Goal: Information Seeking & Learning: Learn about a topic

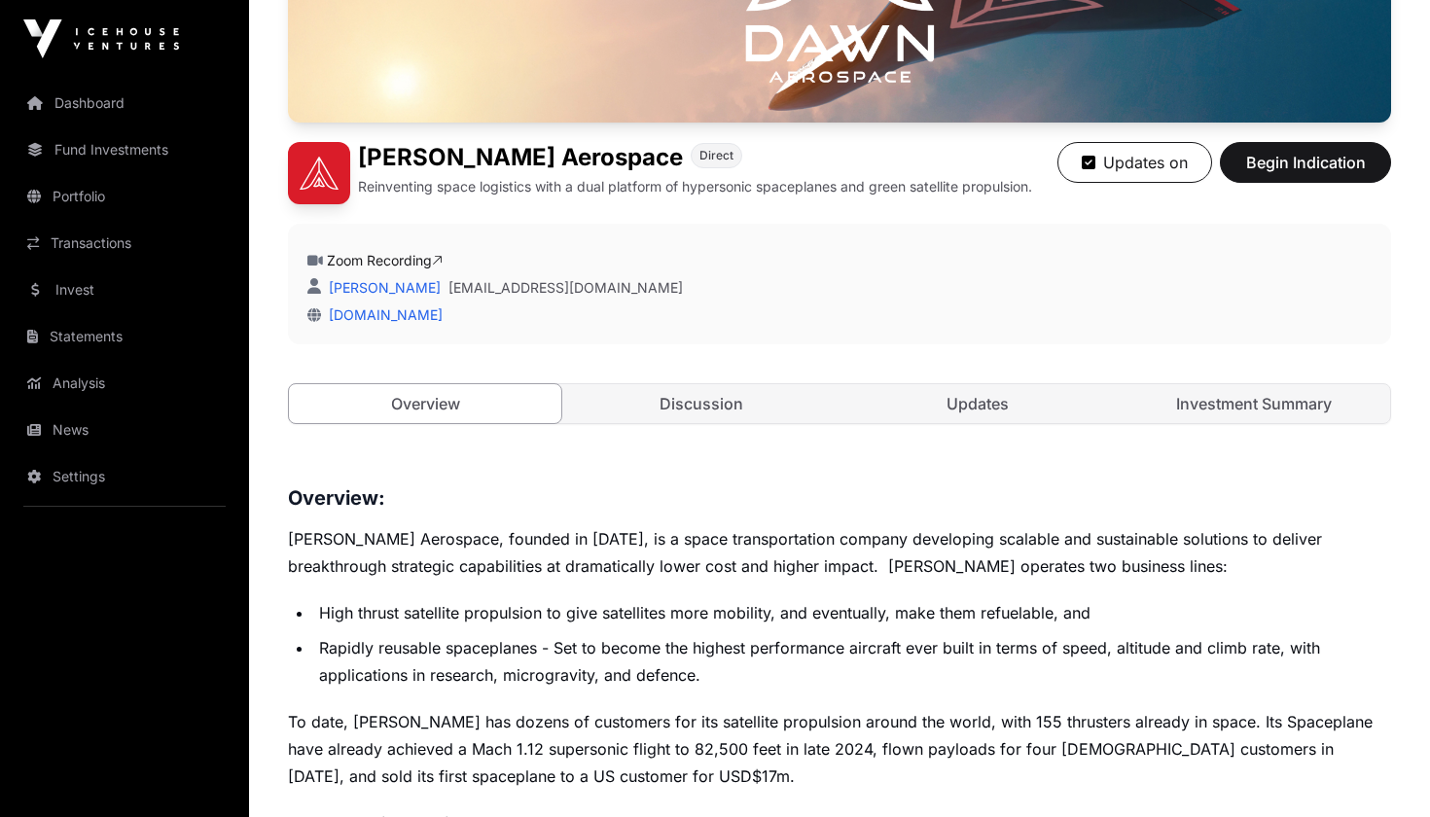
scroll to position [374, 0]
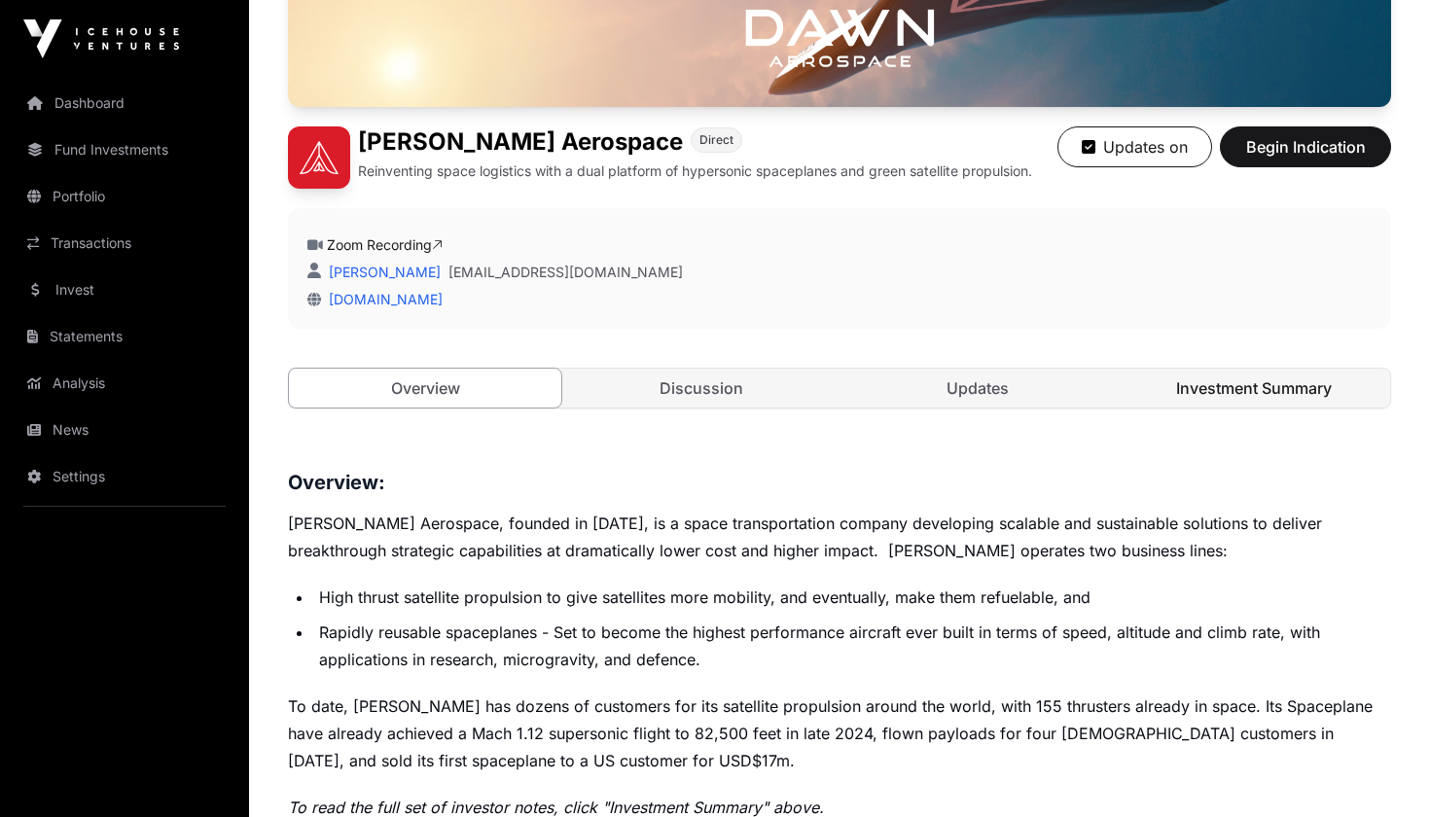
click at [1248, 385] on link "Investment Summary" at bounding box center [1253, 388] width 272 height 39
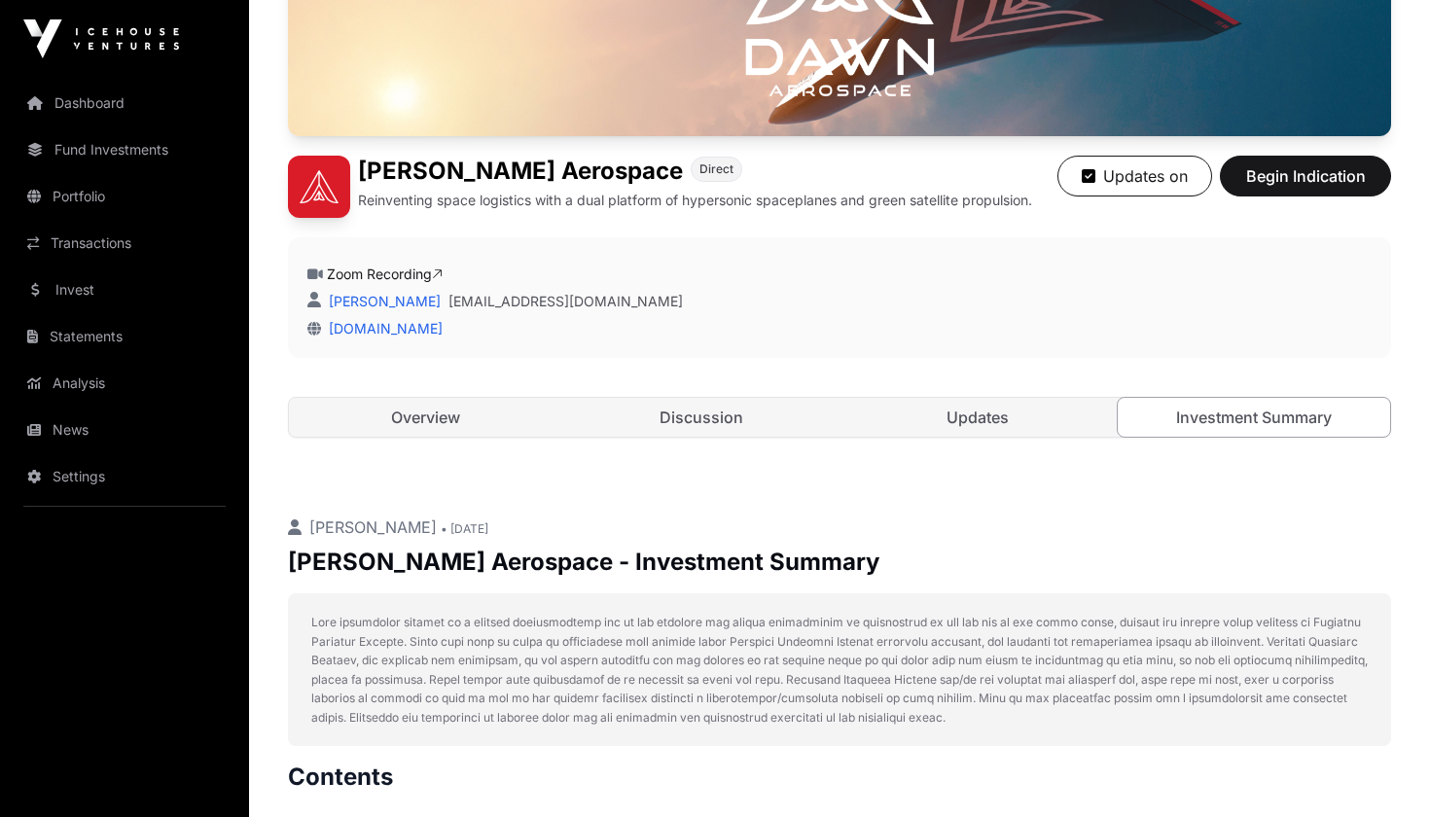
scroll to position [375, 0]
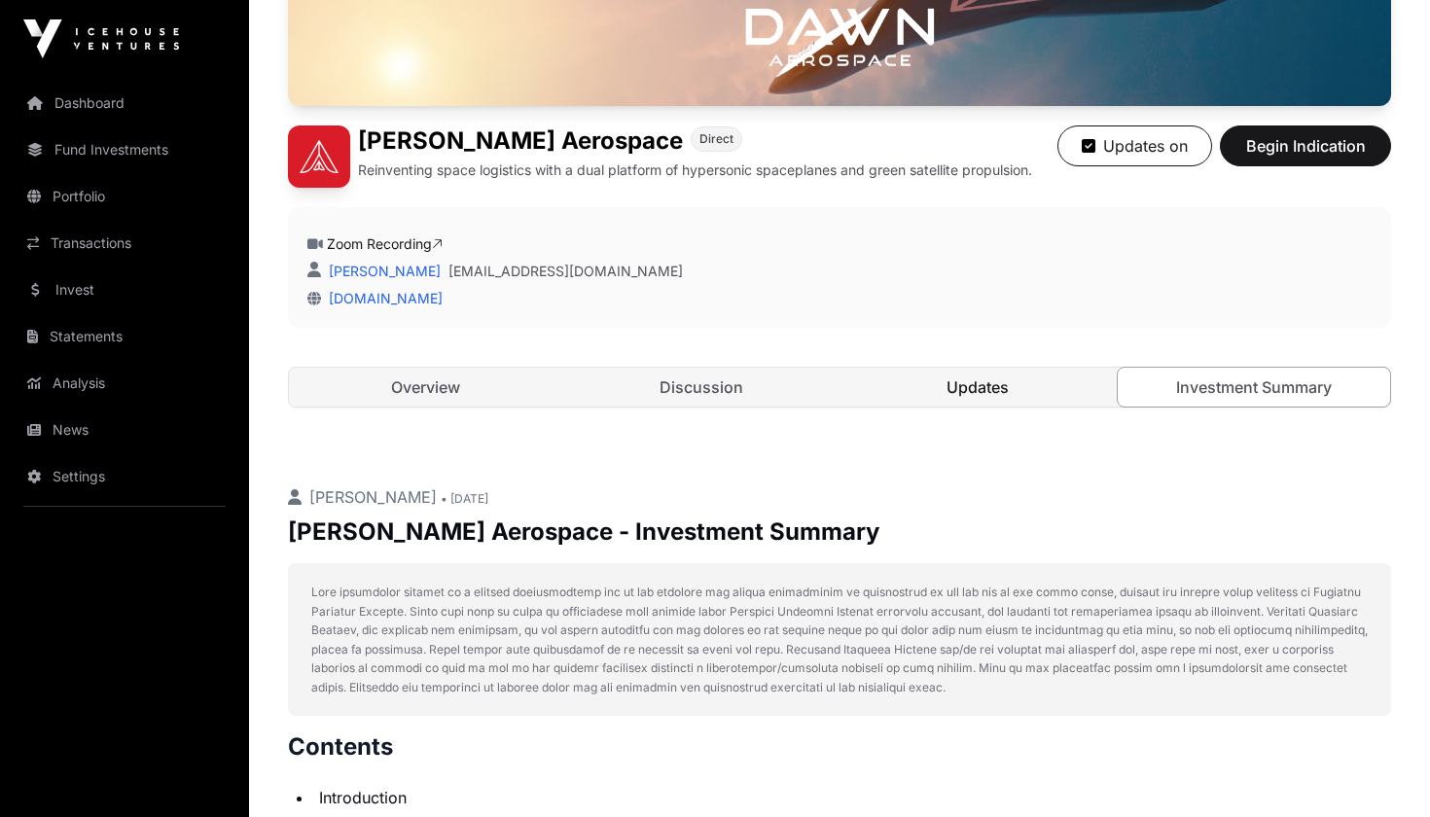
click at [972, 393] on link "Updates" at bounding box center [977, 387] width 272 height 39
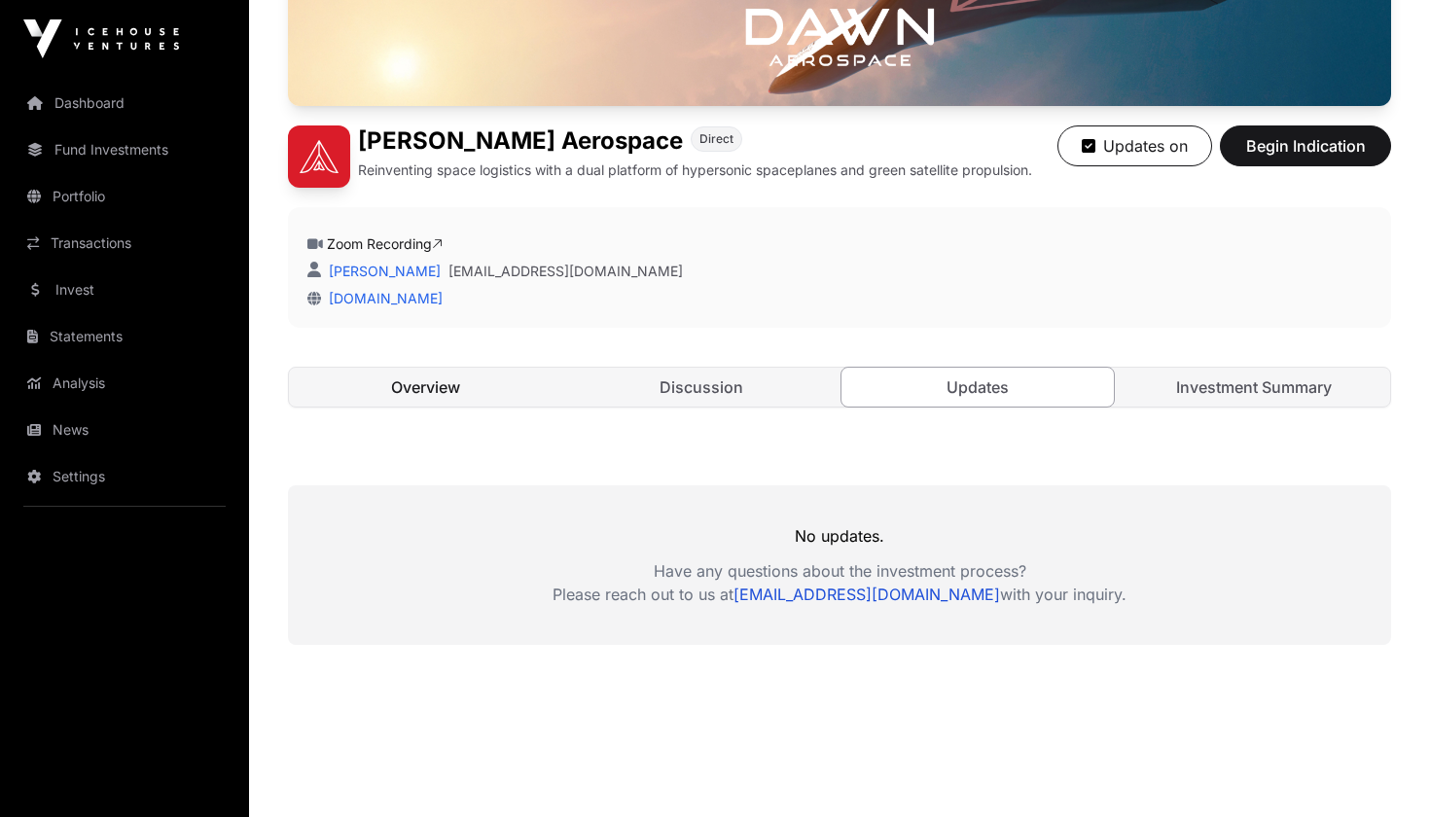
click at [433, 390] on link "Overview" at bounding box center [425, 387] width 272 height 39
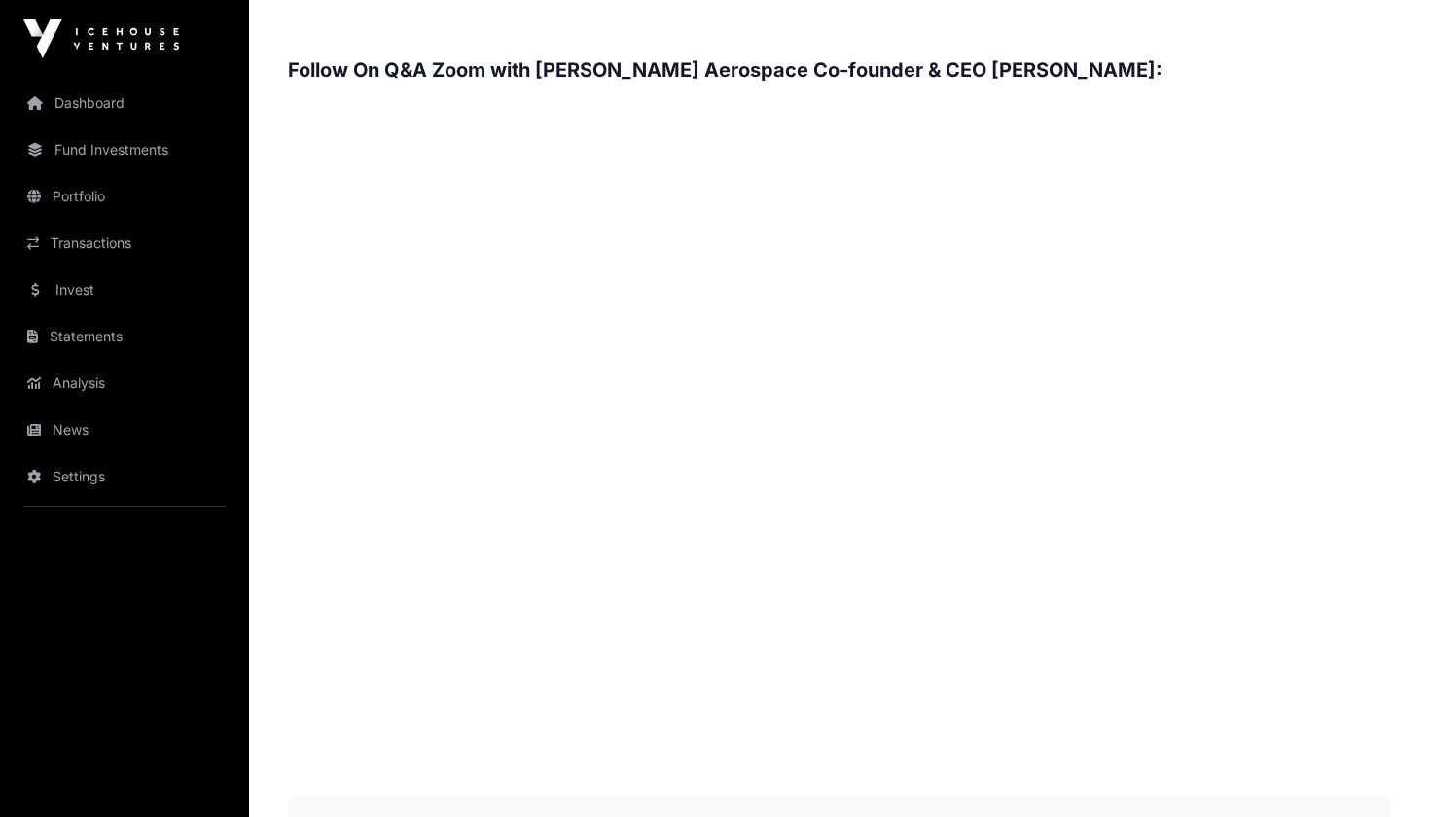
scroll to position [2939, 0]
click at [77, 292] on link "Invest" at bounding box center [125, 289] width 218 height 43
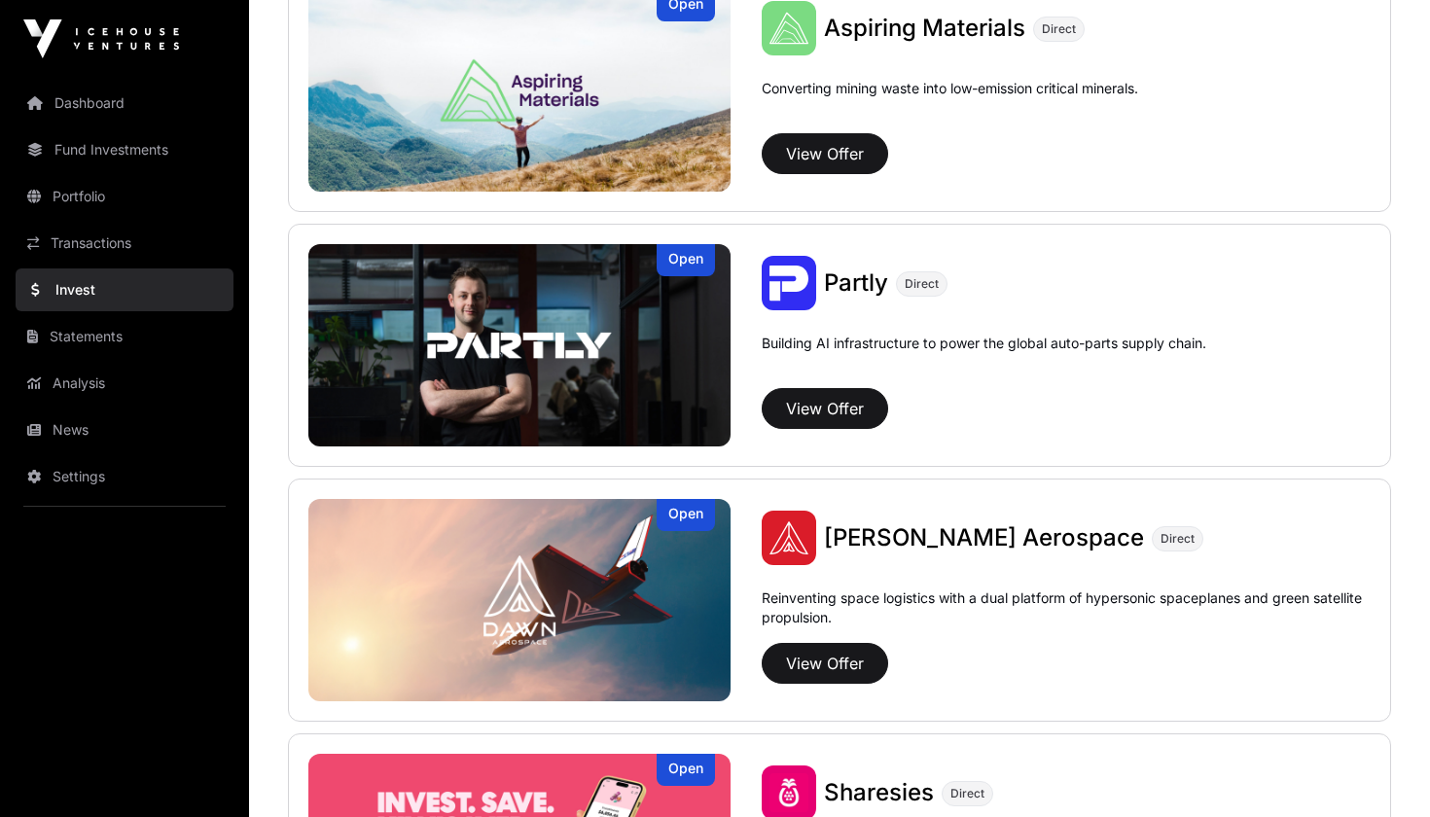
scroll to position [2047, 0]
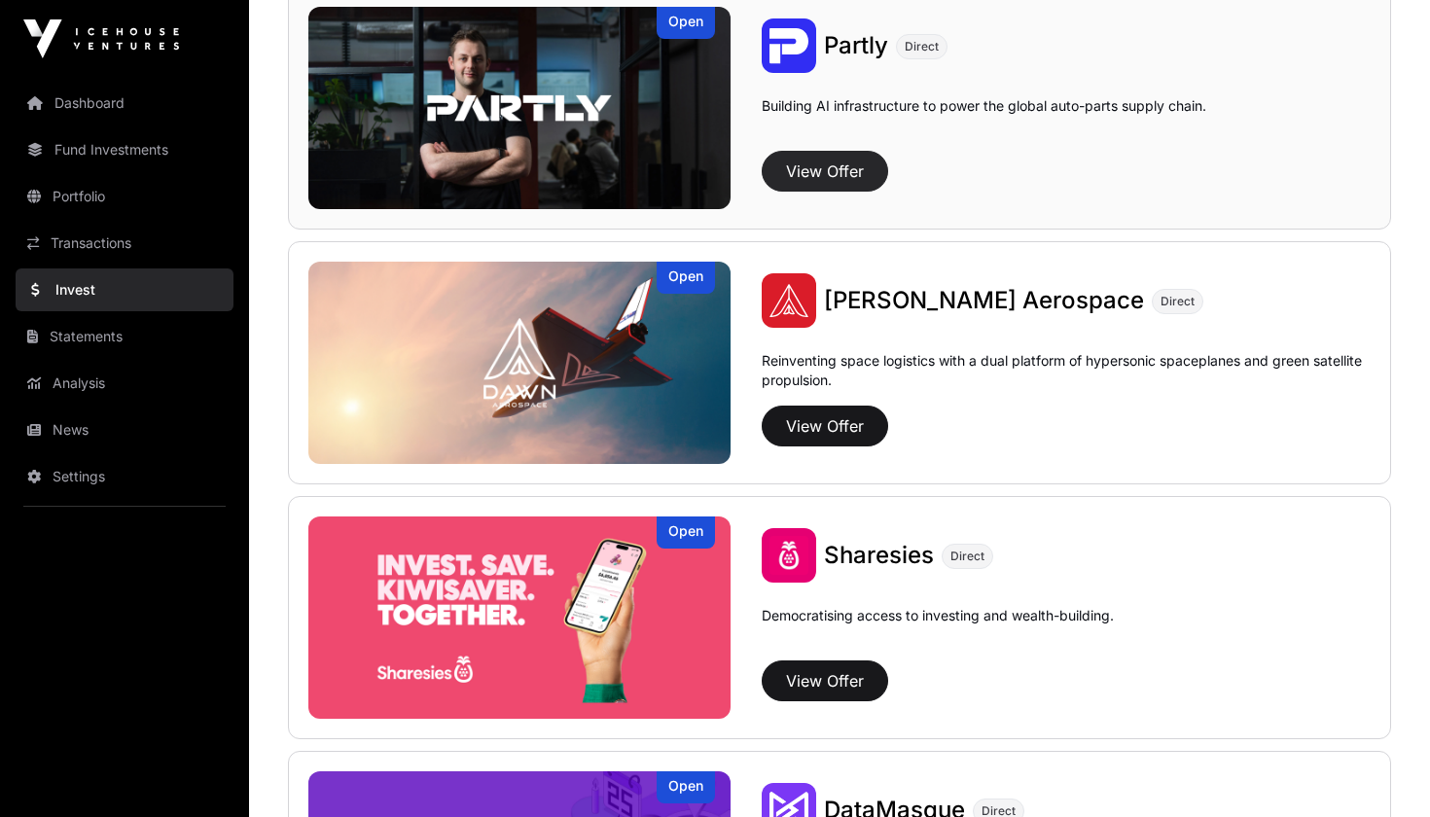
click at [837, 185] on button "View Offer" at bounding box center [824, 171] width 126 height 41
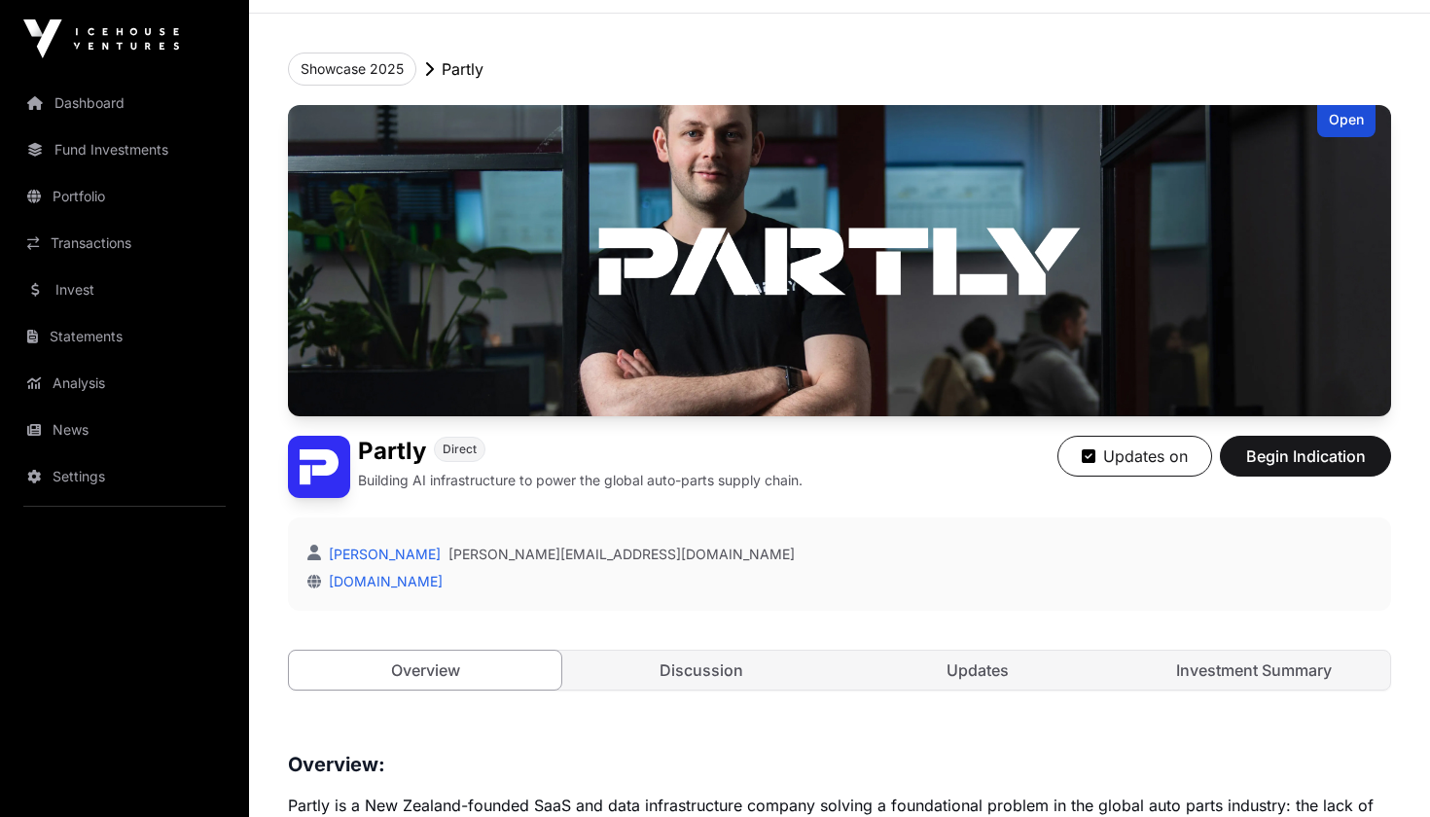
scroll to position [66, 0]
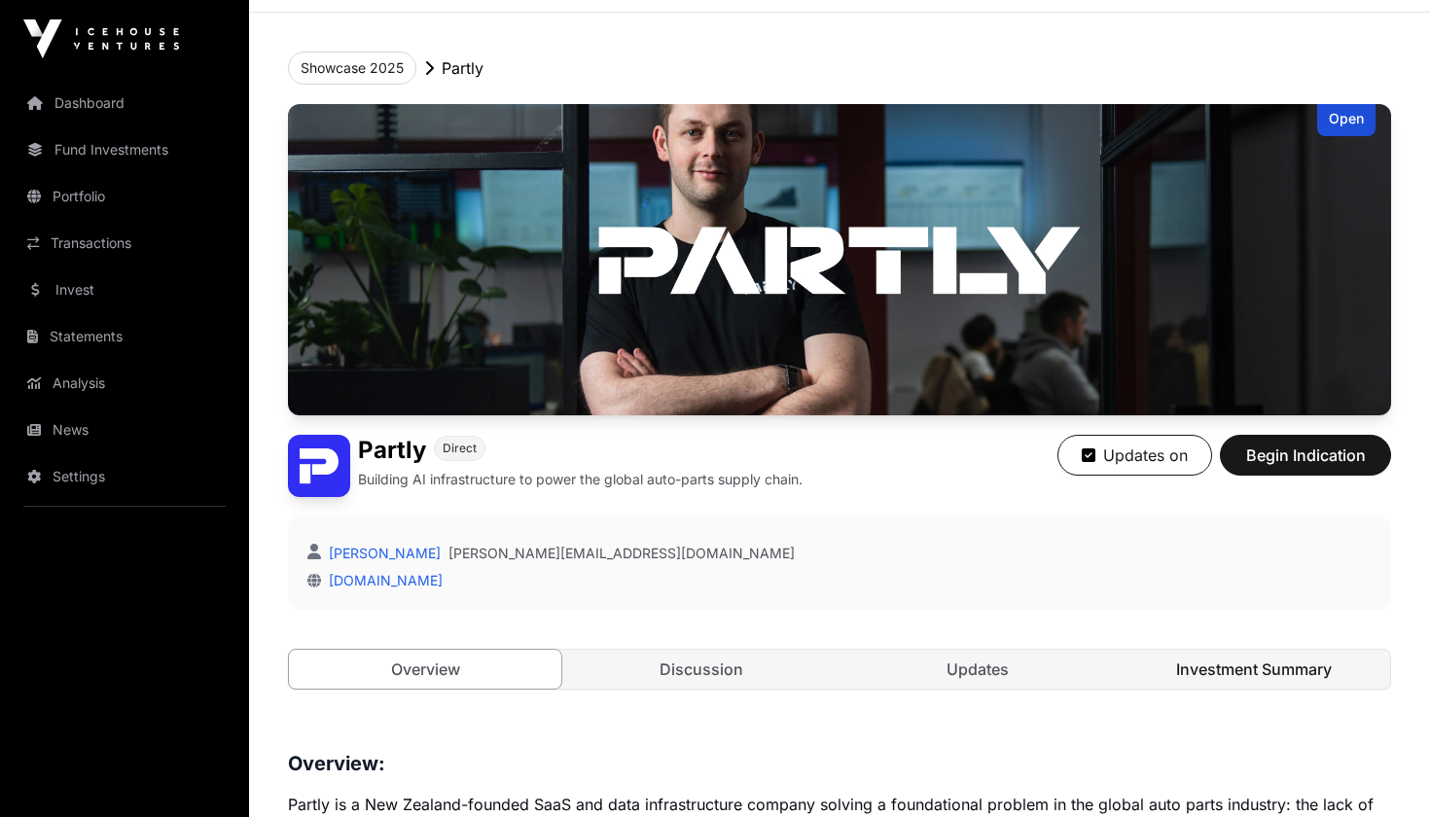
click at [1220, 667] on link "Investment Summary" at bounding box center [1253, 669] width 272 height 39
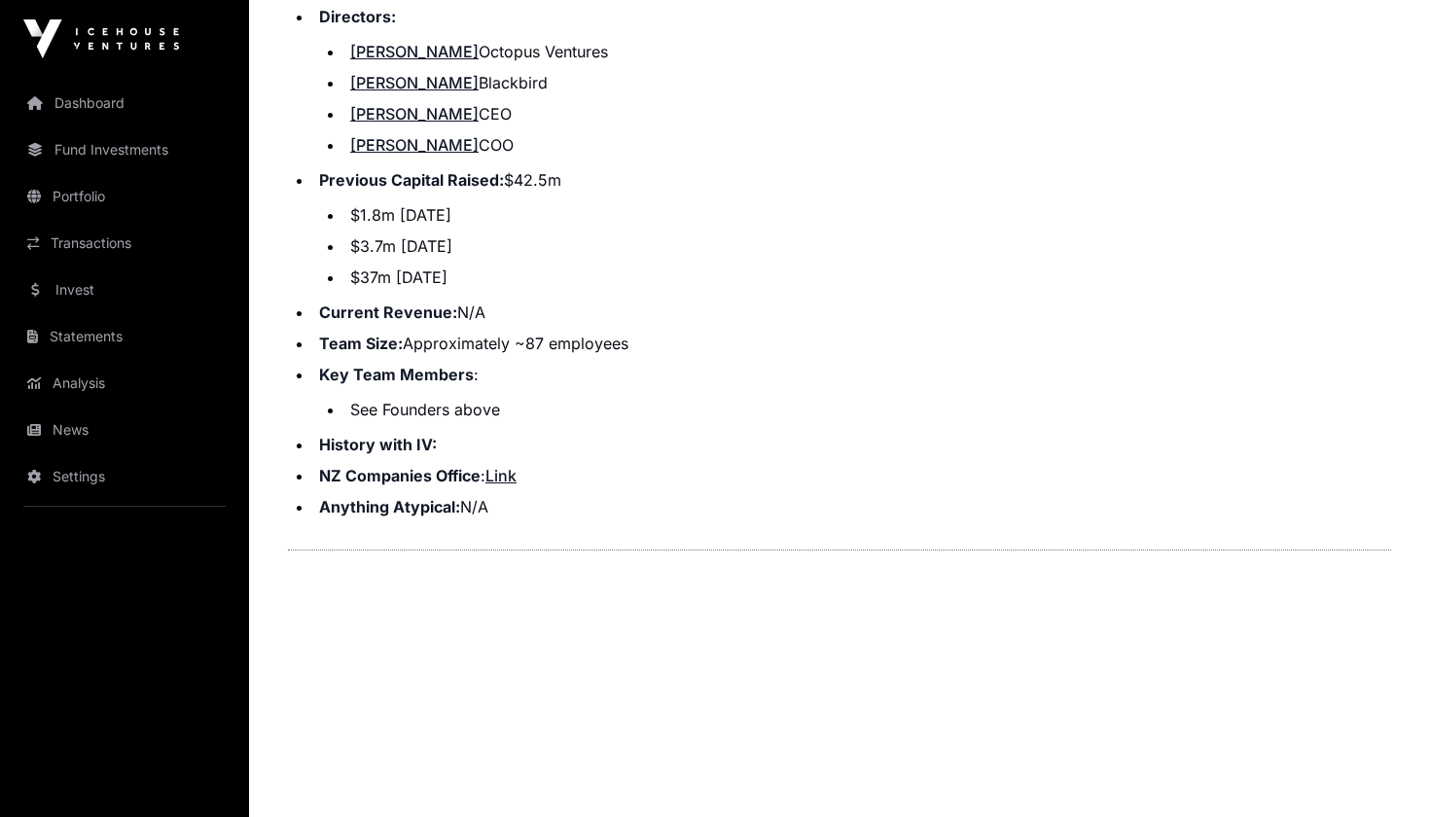
scroll to position [2365, 0]
